Goal: Task Accomplishment & Management: Manage account settings

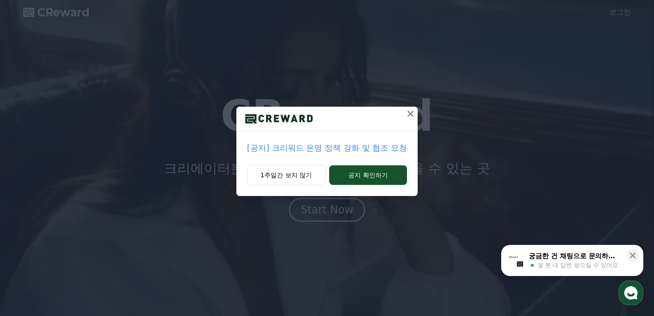
click at [410, 113] on icon at bounding box center [410, 114] width 6 height 6
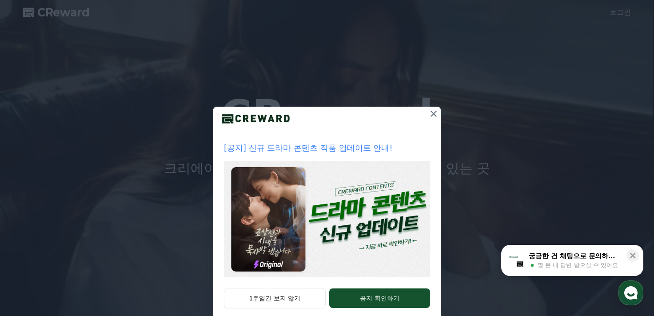
click at [430, 109] on icon at bounding box center [433, 113] width 11 height 11
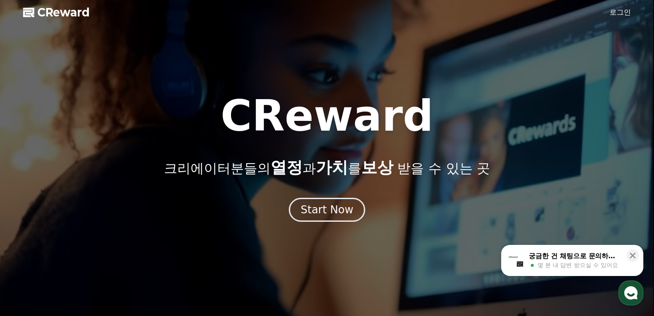
click at [622, 11] on link "로그인" at bounding box center [620, 12] width 21 height 11
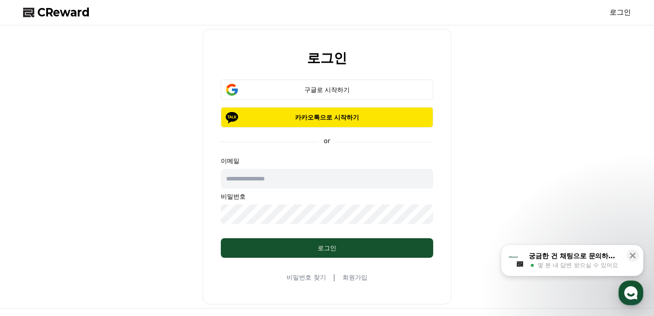
click at [359, 277] on link "회원가입" at bounding box center [355, 277] width 25 height 9
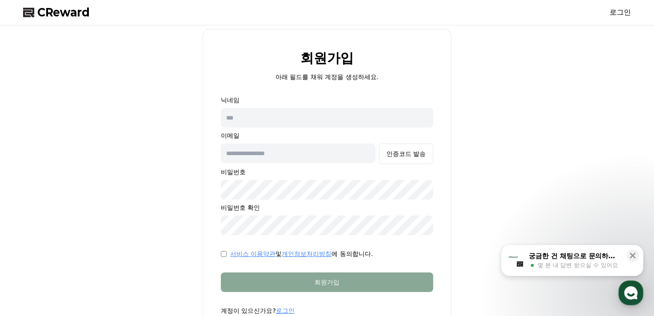
click at [492, 216] on div "회원가입 아래 필드를 채워 계정을 생성하세요. 닉네임 이메일 인증코드 발송 비밀번호 비밀번호 확인 서비스 이용약관 및 개인정보처리방침 에 동의…" at bounding box center [327, 183] width 615 height 308
click at [254, 119] on input "text" at bounding box center [327, 118] width 212 height 20
type input "**"
click at [289, 154] on input "text" at bounding box center [298, 153] width 155 height 20
type input "**********"
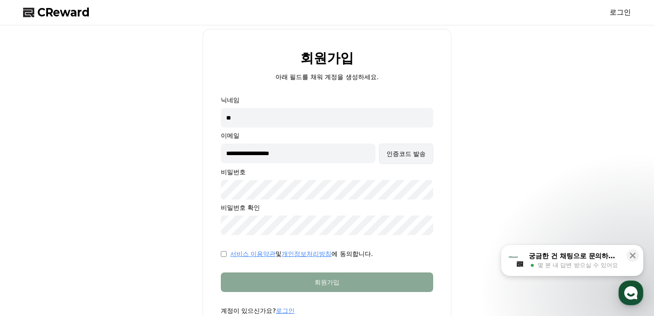
click at [401, 157] on div "인증코드 발송" at bounding box center [406, 153] width 39 height 9
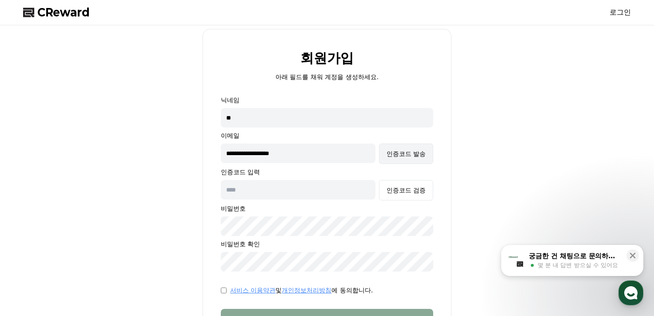
click at [409, 151] on div "인증코드 발송" at bounding box center [406, 153] width 39 height 9
click at [282, 191] on input "text" at bounding box center [298, 190] width 155 height 20
paste input "******"
type input "******"
click at [424, 186] on div "인증코드 검증" at bounding box center [406, 190] width 39 height 9
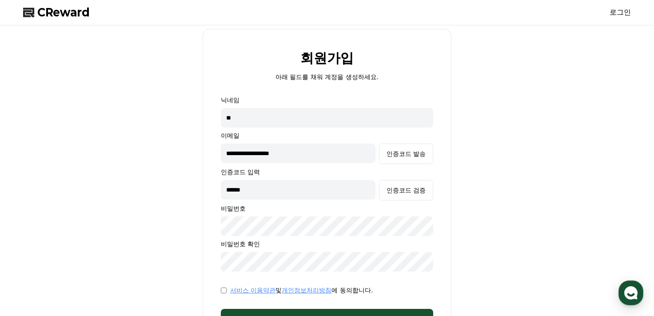
scroll to position [44, 0]
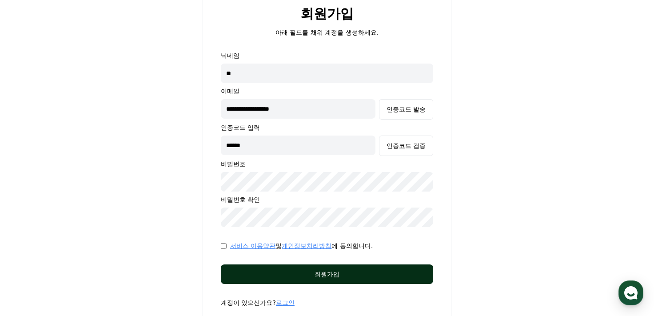
click at [329, 279] on button "회원가입" at bounding box center [327, 274] width 212 height 20
click at [354, 277] on div "회원가입" at bounding box center [327, 274] width 177 height 9
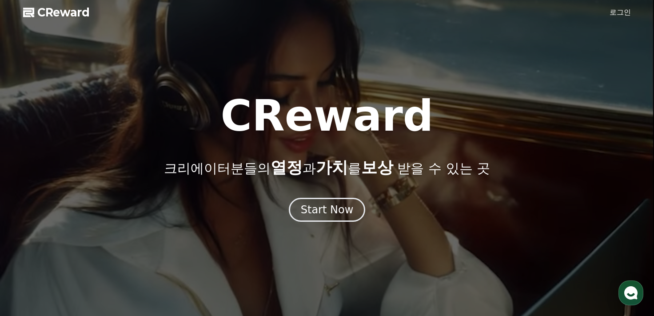
click at [626, 10] on link "로그인" at bounding box center [620, 12] width 21 height 11
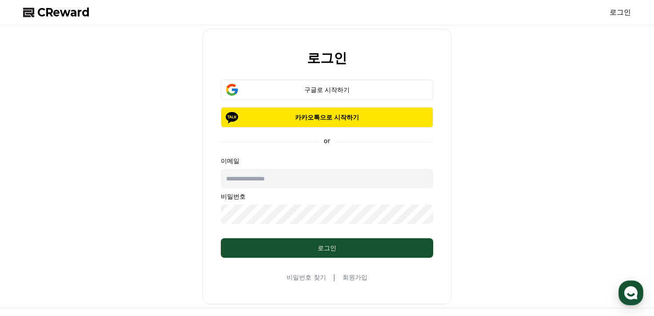
type input "**********"
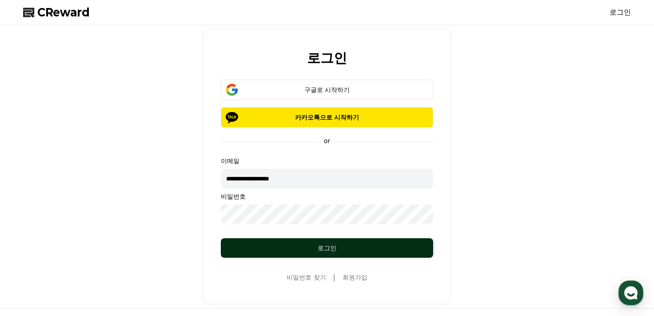
click at [307, 243] on div "로그인" at bounding box center [327, 247] width 177 height 9
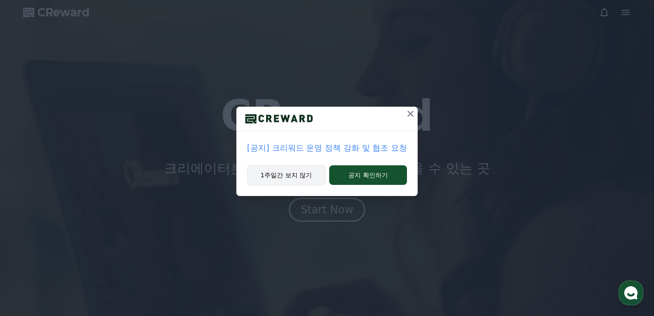
click at [263, 171] on button "1주일간 보지 않기" at bounding box center [286, 175] width 79 height 20
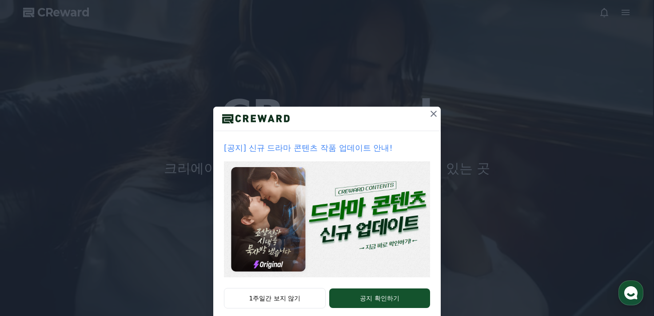
click at [270, 287] on div "[공지] 신규 드라마 콘텐츠 작품 업데이트 안내!" at bounding box center [326, 209] width 227 height 157
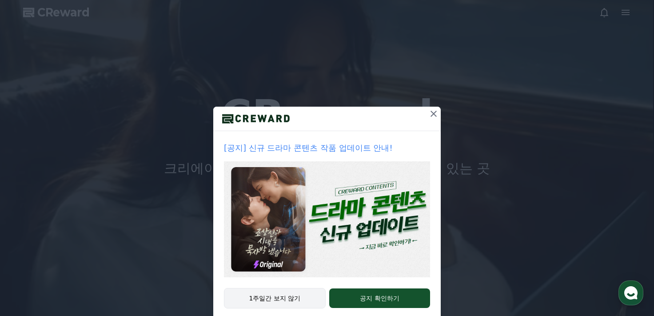
click at [271, 293] on button "1주일간 보지 않기" at bounding box center [275, 298] width 102 height 20
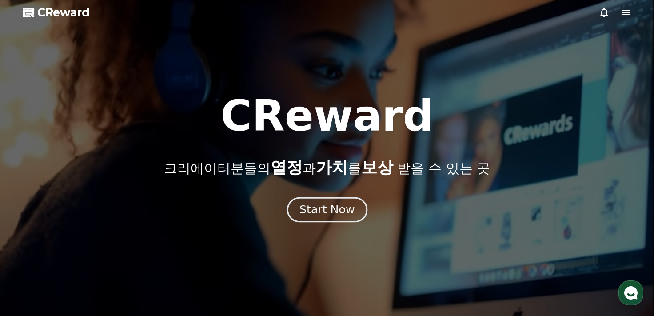
click at [345, 210] on div "Start Now" at bounding box center [326, 209] width 55 height 15
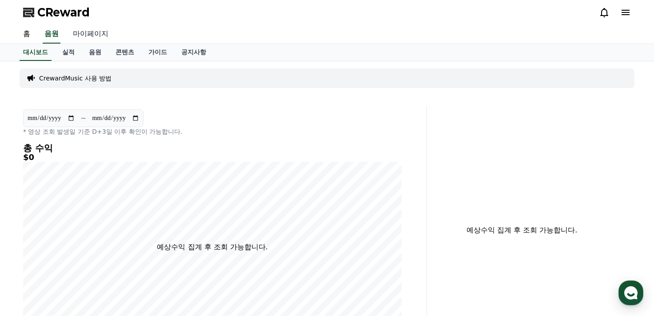
click at [92, 35] on link "마이페이지" at bounding box center [91, 34] width 50 height 19
select select "**********"
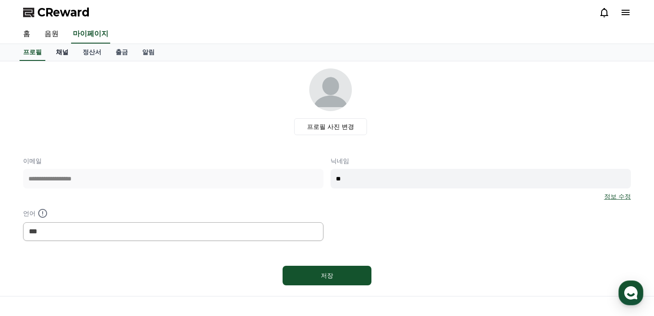
click at [58, 46] on link "채널" at bounding box center [62, 52] width 27 height 17
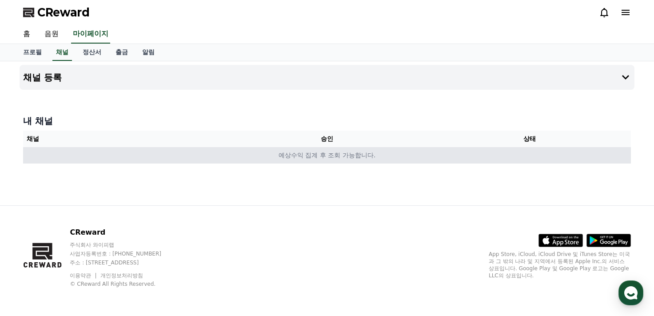
click at [47, 151] on td "예상수익 집계 후 조회 가능합니다." at bounding box center [327, 155] width 608 height 16
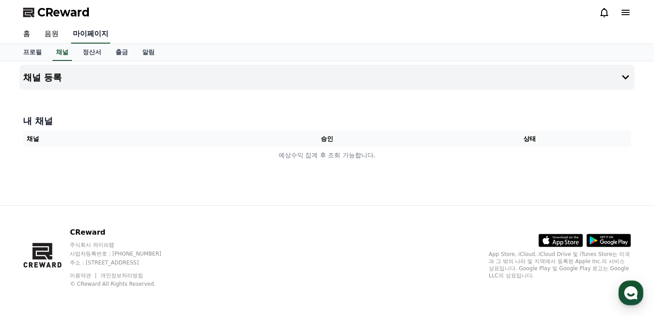
click at [101, 34] on link "마이페이지" at bounding box center [90, 34] width 39 height 19
select select "**********"
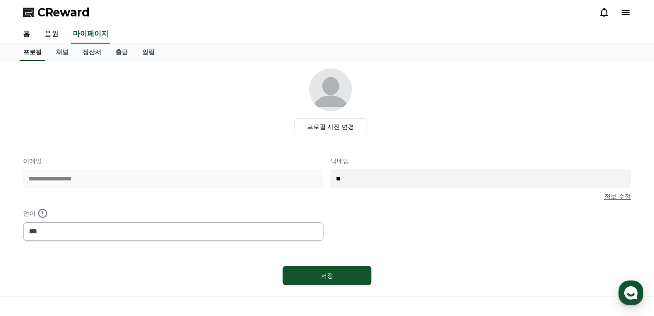
click at [28, 52] on link "프로필" at bounding box center [33, 52] width 26 height 17
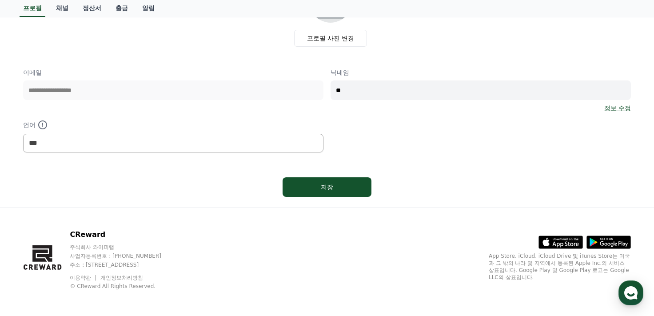
scroll to position [89, 0]
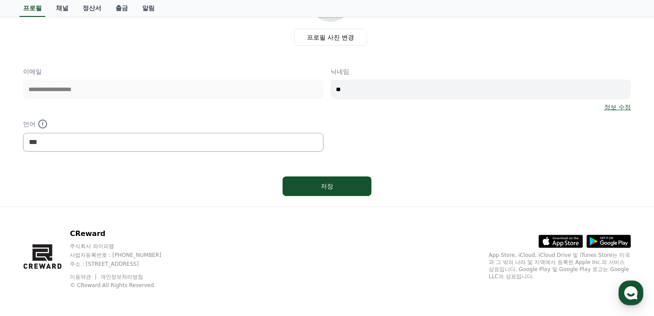
click at [617, 110] on link "정보 수정" at bounding box center [617, 107] width 27 height 9
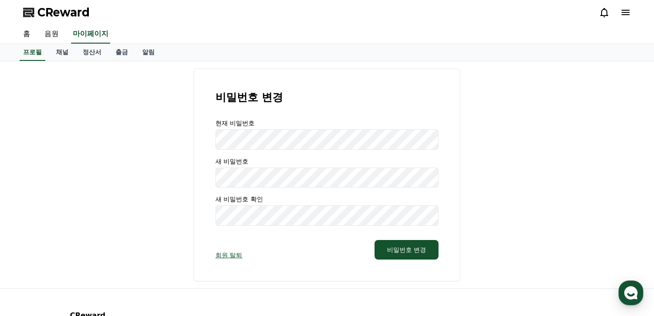
click at [628, 16] on icon at bounding box center [625, 12] width 11 height 11
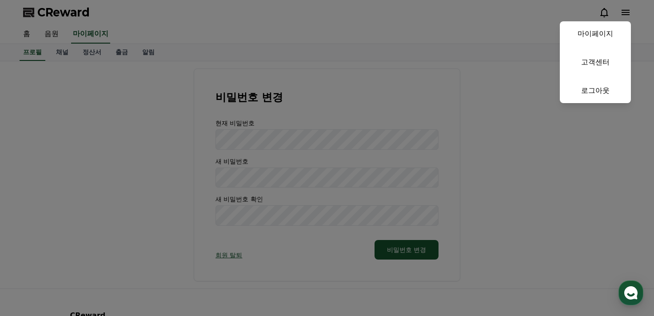
click at [494, 30] on button "close" at bounding box center [327, 158] width 654 height 316
